Goal: Task Accomplishment & Management: Complete application form

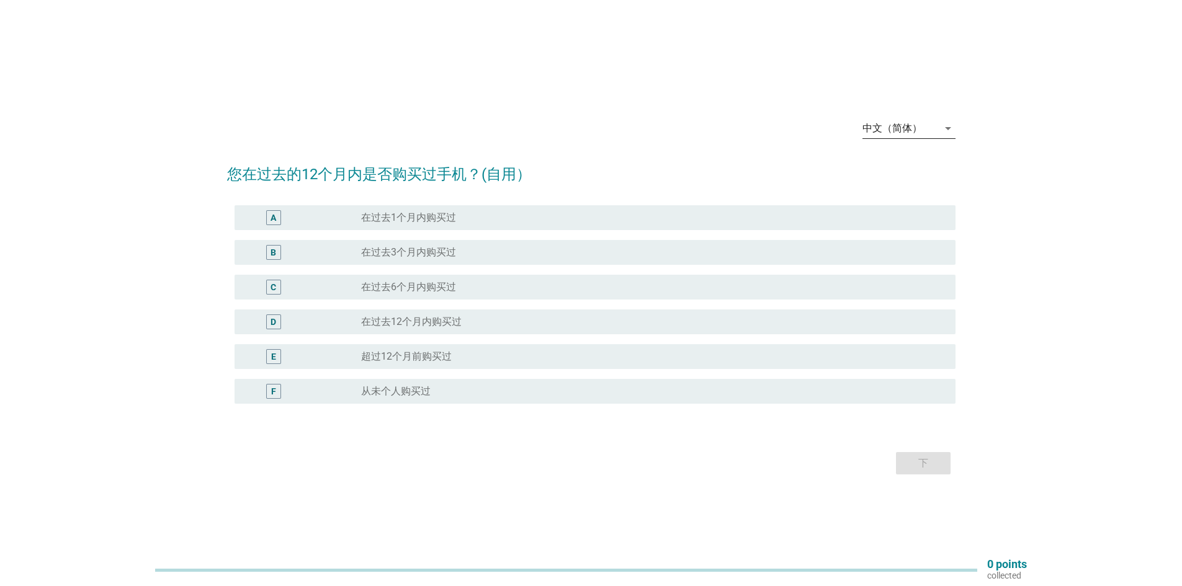
click at [927, 129] on div "中文（简体）" at bounding box center [900, 129] width 76 height 20
click at [906, 164] on div "Bahasa Melayu" at bounding box center [908, 168] width 73 height 15
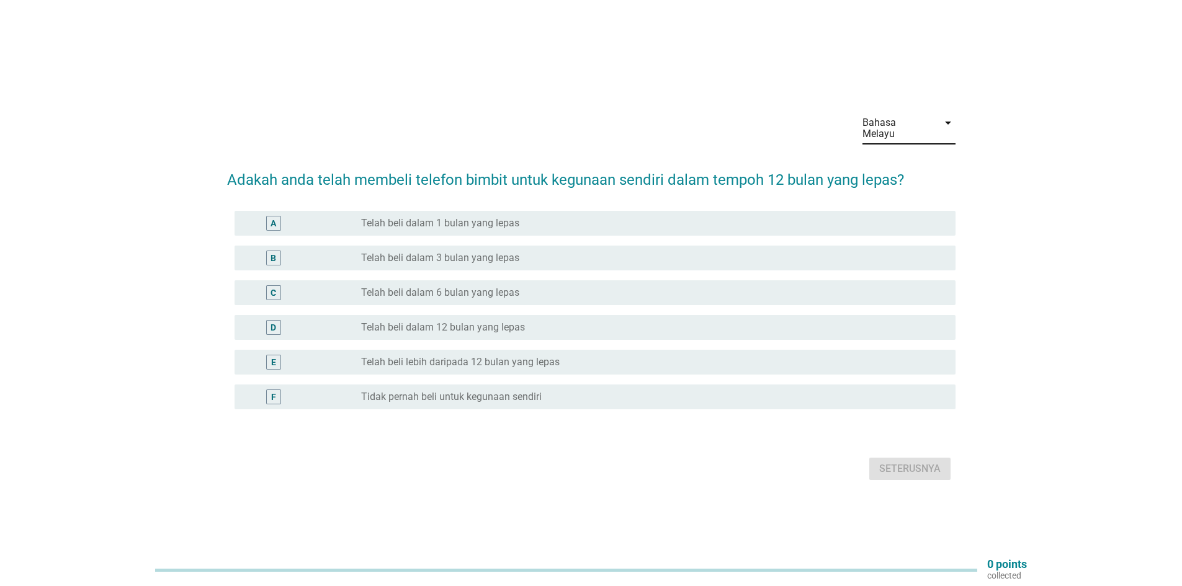
click at [544, 356] on label "Telah beli lebih daripada 12 bulan yang lepas" at bounding box center [460, 362] width 199 height 12
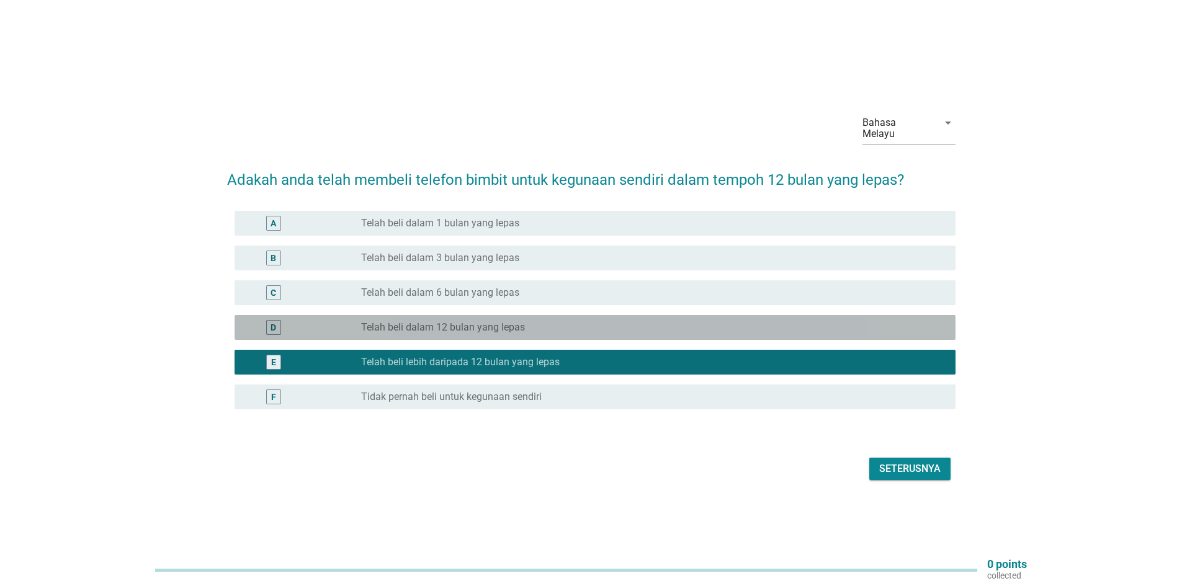
click at [581, 321] on div "radio_button_unchecked Telah beli dalam 12 bulan yang lepas" at bounding box center [648, 327] width 575 height 12
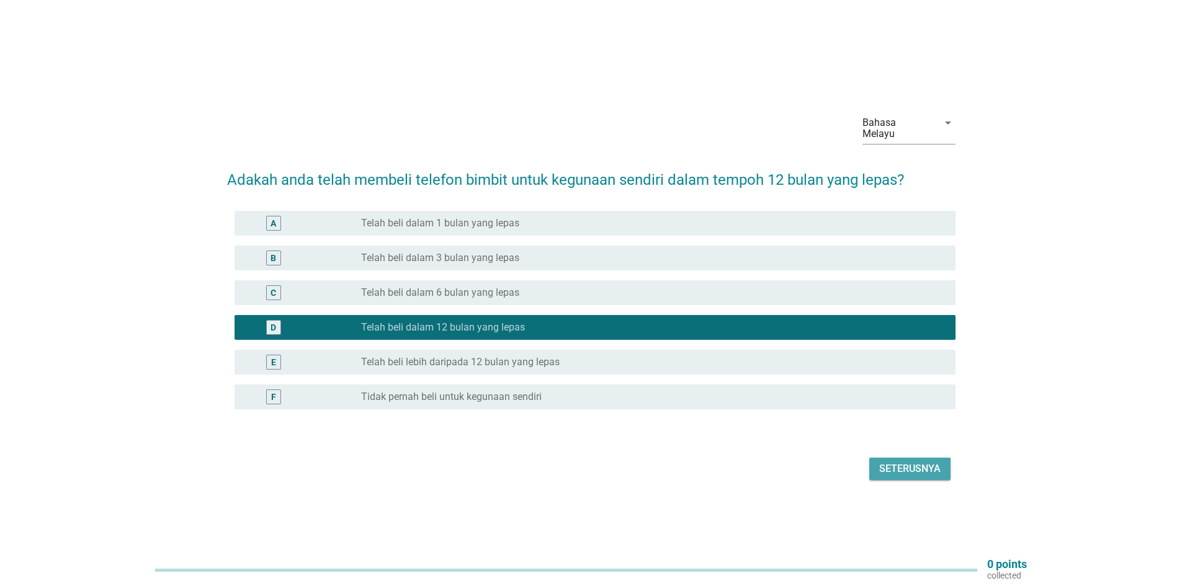
click at [911, 462] on div "Seterusnya" at bounding box center [909, 469] width 61 height 15
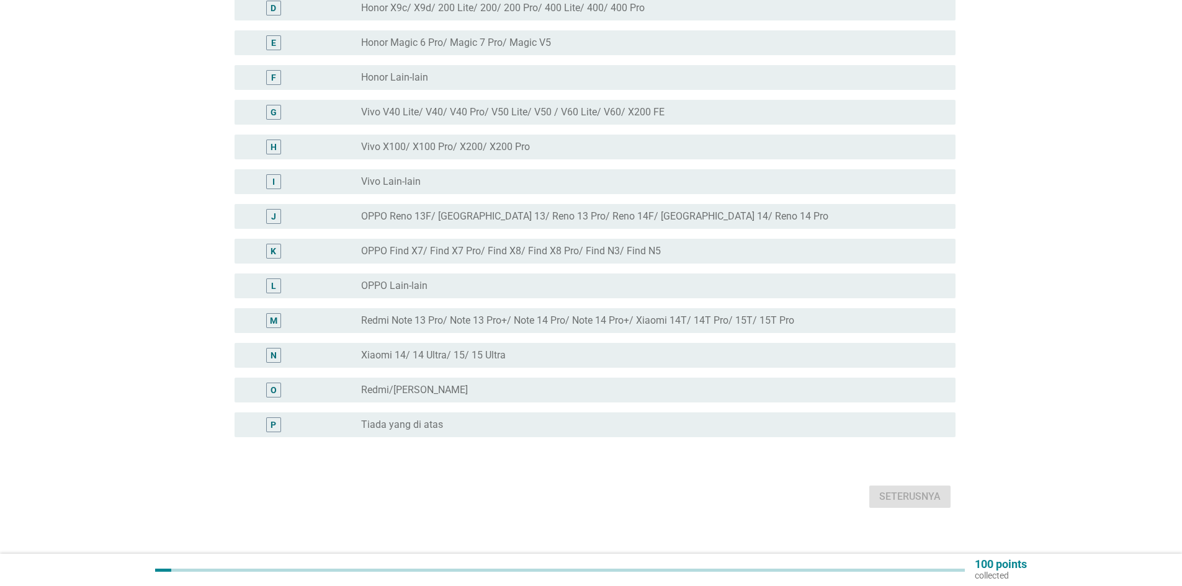
scroll to position [275, 0]
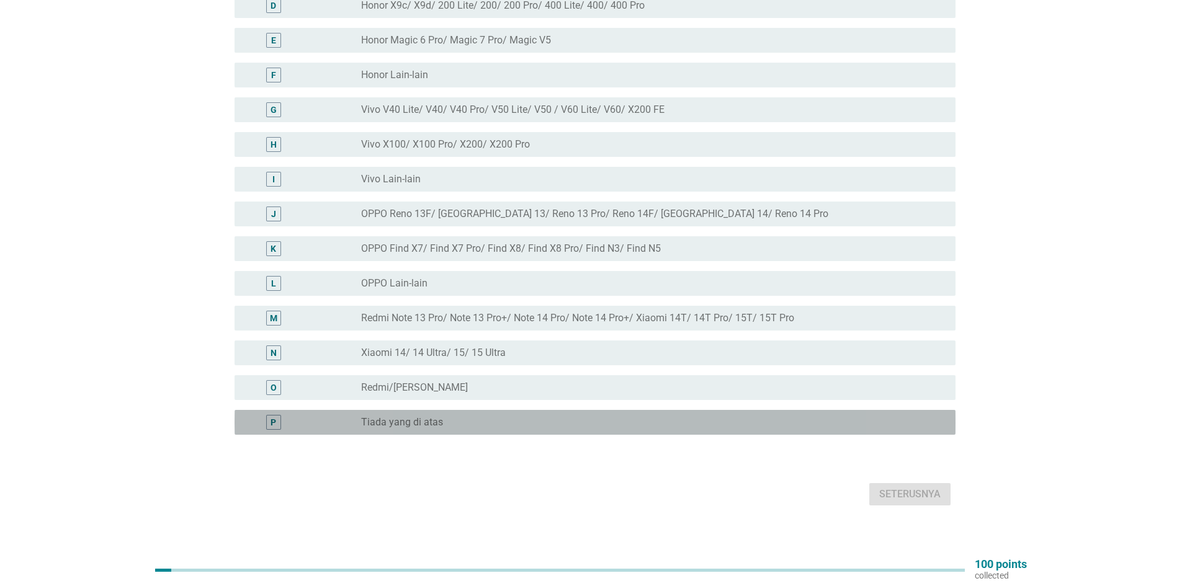
click at [486, 416] on div "radio_button_unchecked Tiada yang di atas" at bounding box center [648, 422] width 575 height 12
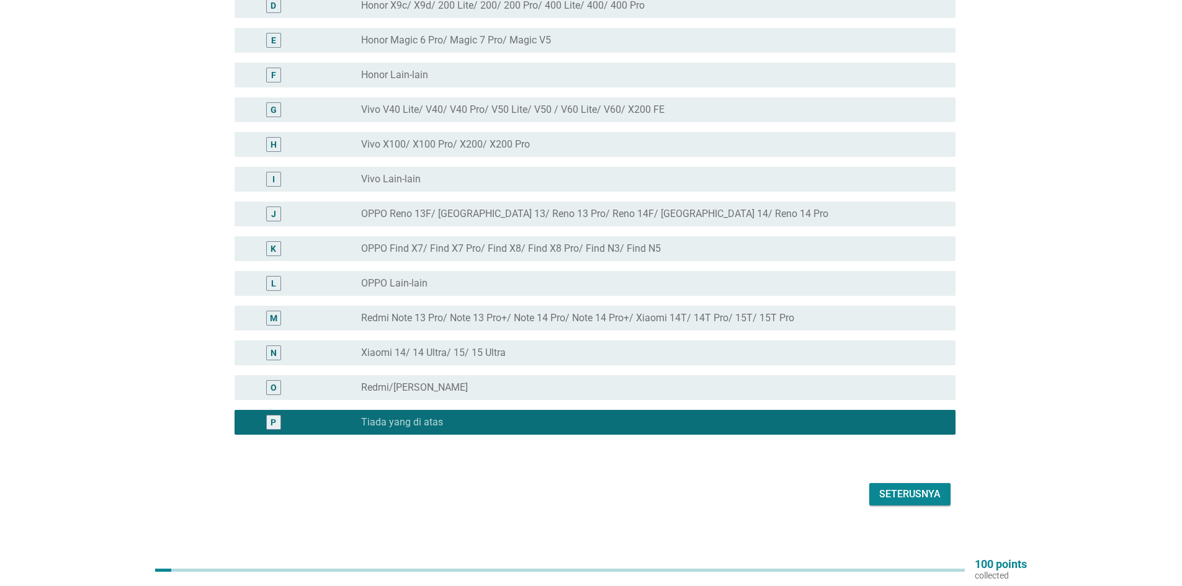
click at [888, 487] on div "Seterusnya" at bounding box center [909, 494] width 61 height 15
